Goal: Download file/media

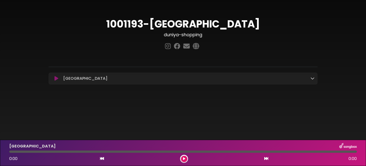
click at [56, 79] on icon at bounding box center [57, 78] width 4 height 5
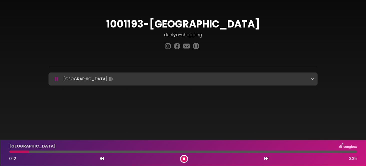
click at [314, 79] on icon at bounding box center [313, 79] width 4 height 4
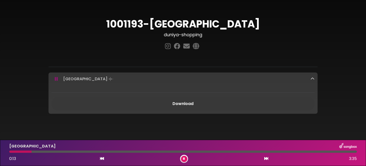
click at [232, 101] on link "Download" at bounding box center [183, 104] width 263 height 14
click at [57, 78] on icon at bounding box center [56, 79] width 3 height 5
click at [57, 78] on icon at bounding box center [57, 79] width 4 height 5
click at [55, 79] on icon at bounding box center [57, 79] width 4 height 5
click at [183, 160] on icon at bounding box center [184, 158] width 2 height 3
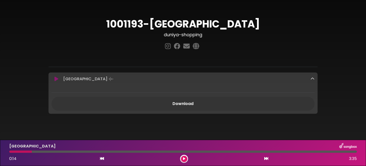
click at [183, 160] on icon at bounding box center [184, 158] width 2 height 3
click at [181, 156] on button at bounding box center [184, 159] width 6 height 6
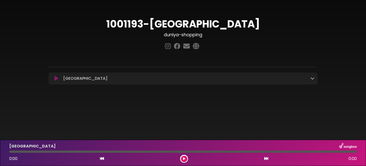
click at [55, 80] on icon at bounding box center [57, 78] width 4 height 5
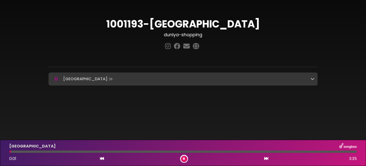
click at [58, 151] on div at bounding box center [183, 152] width 348 height 2
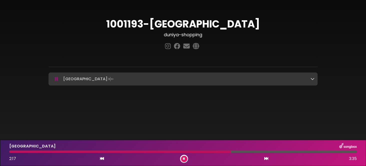
click at [184, 159] on icon at bounding box center [184, 158] width 2 height 3
